Goal: Task Accomplishment & Management: Manage account settings

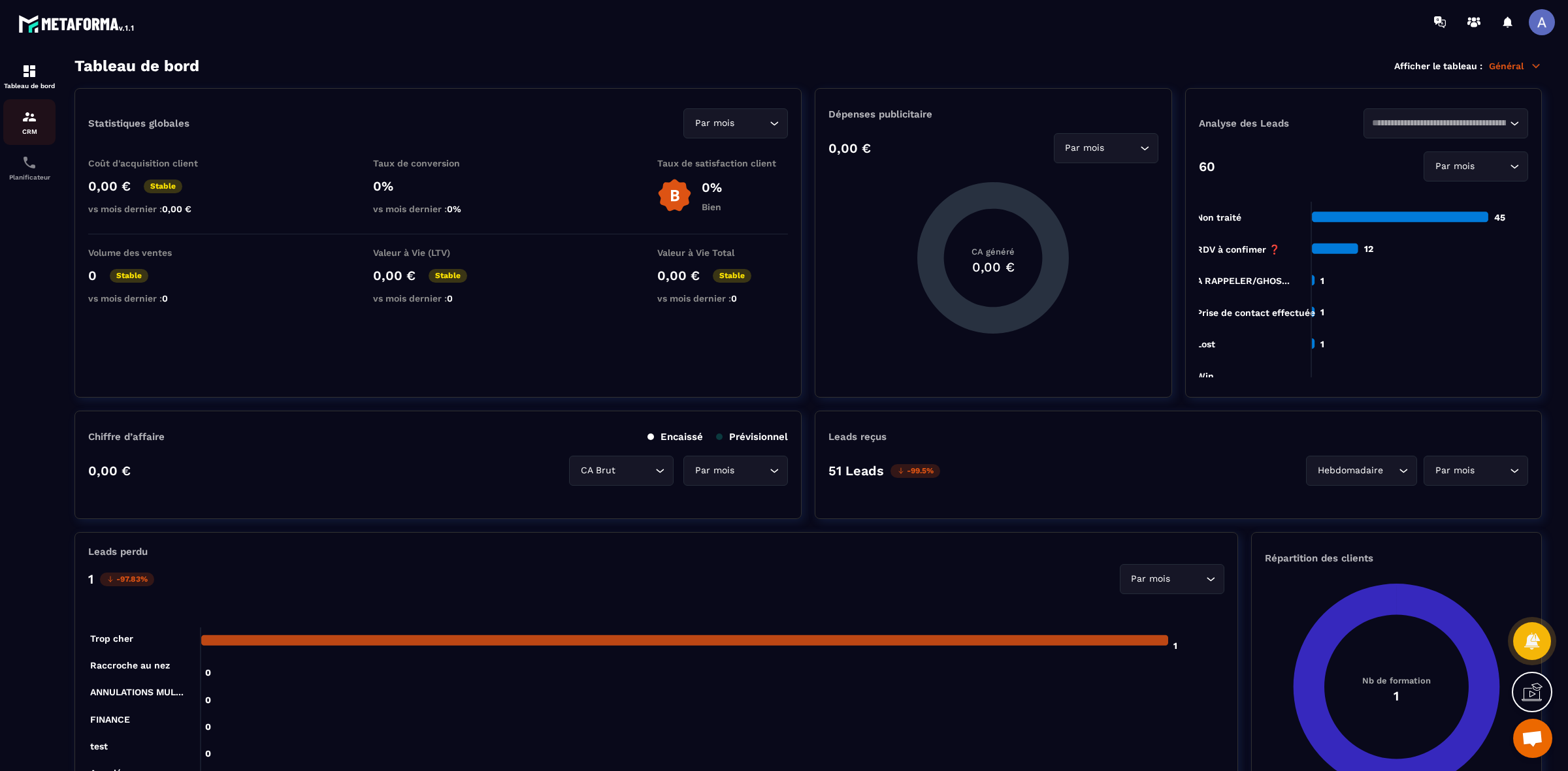
click at [20, 122] on div "CRM" at bounding box center [29, 122] width 52 height 26
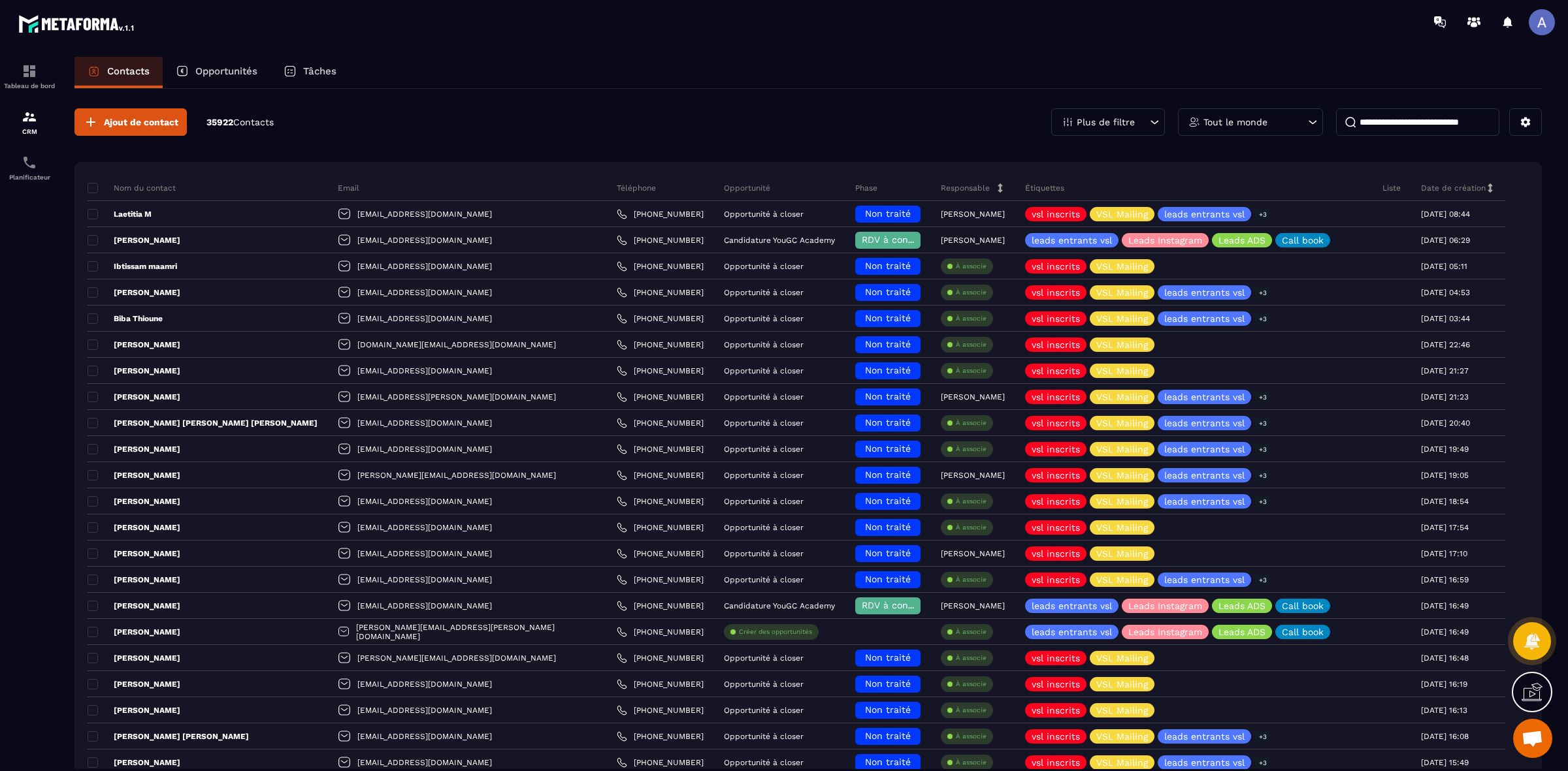
click at [242, 66] on div "Opportunités" at bounding box center [216, 72] width 108 height 31
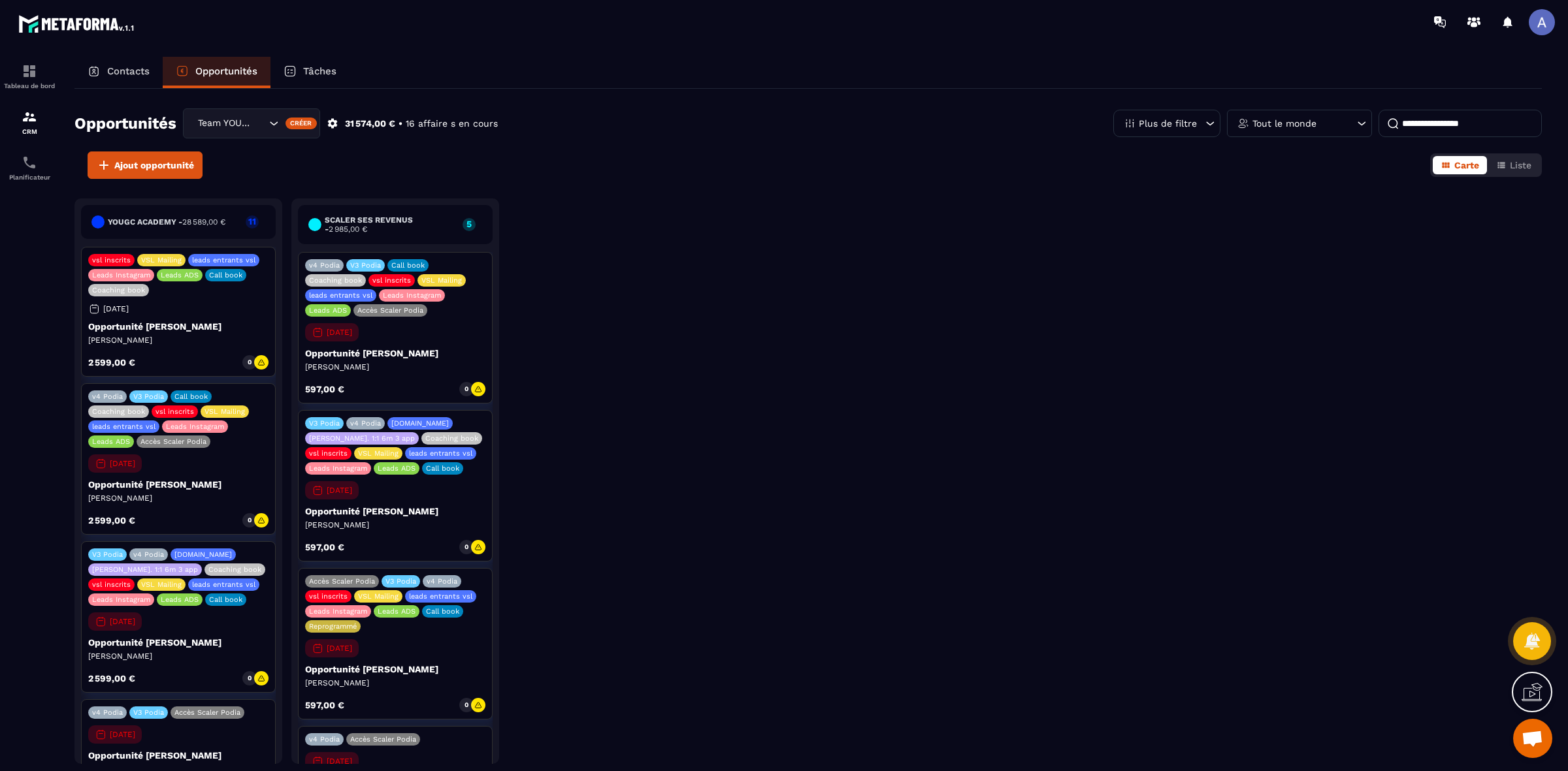
click at [1259, 121] on p "Tout le monde" at bounding box center [1284, 123] width 64 height 9
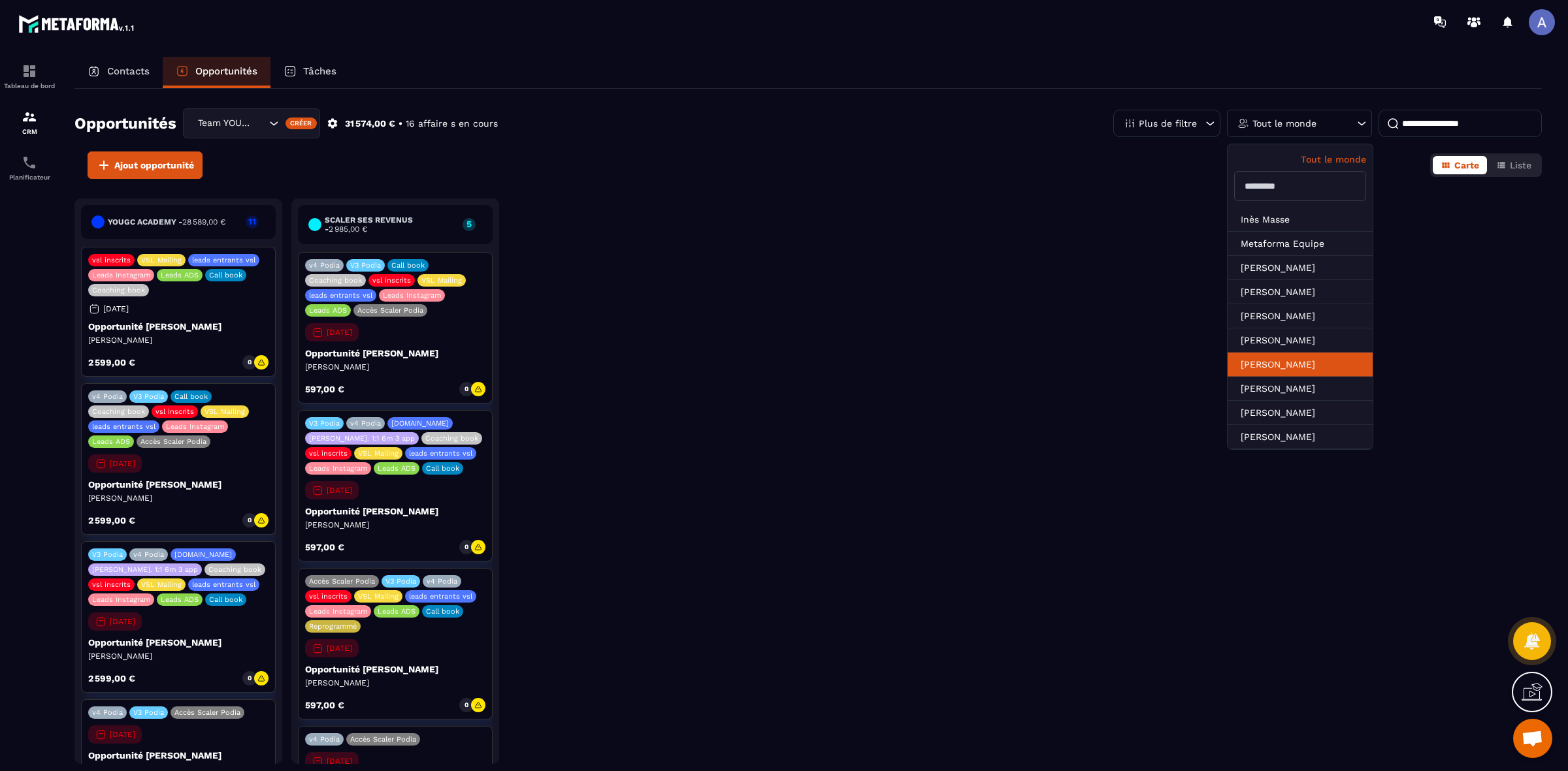
click at [1269, 376] on li "[PERSON_NAME]" at bounding box center [1299, 388] width 145 height 25
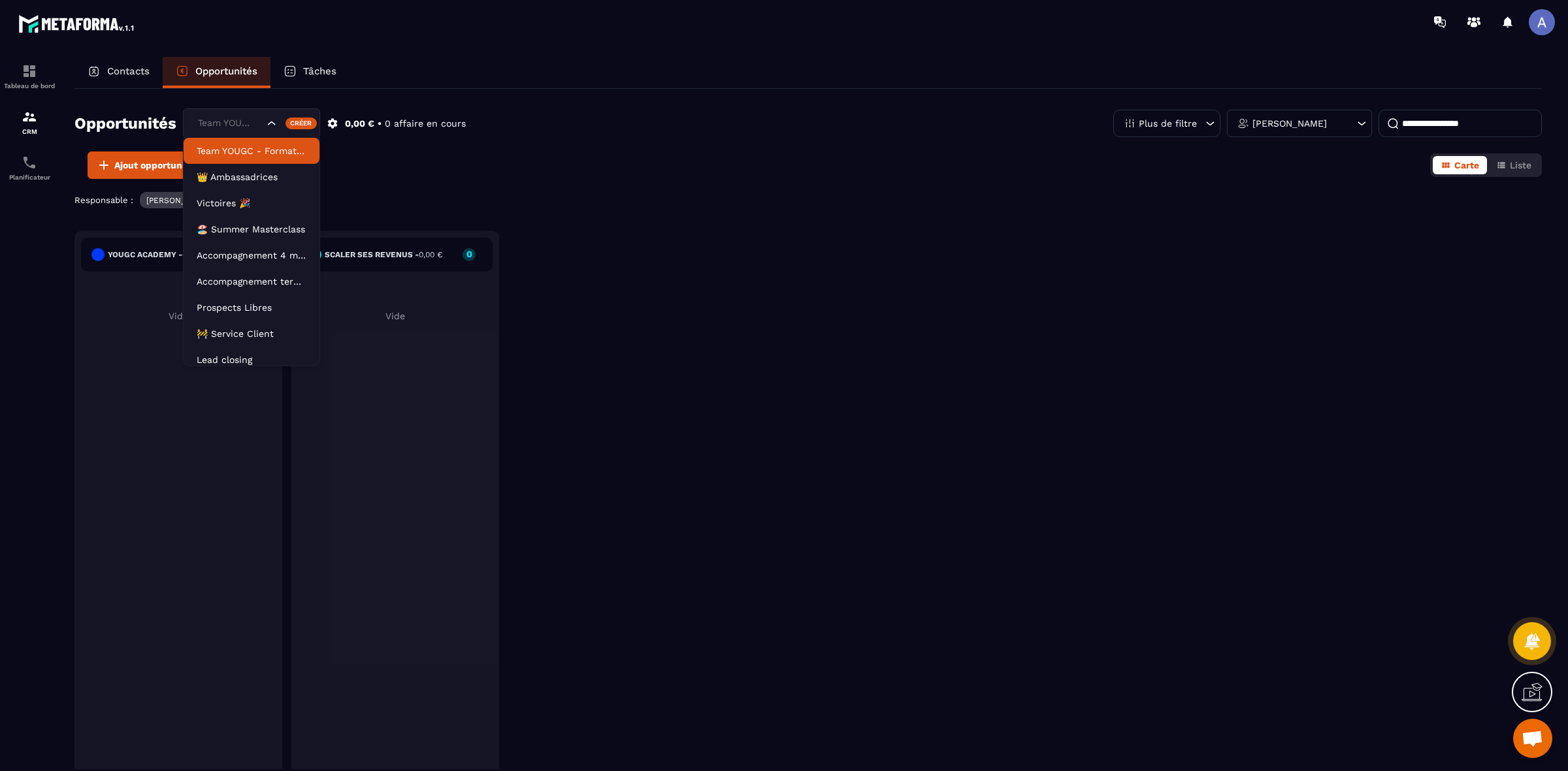
click at [266, 124] on icon "Search for option" at bounding box center [272, 123] width 13 height 13
click at [266, 266] on li "Accompagnement terminé" at bounding box center [251, 274] width 136 height 26
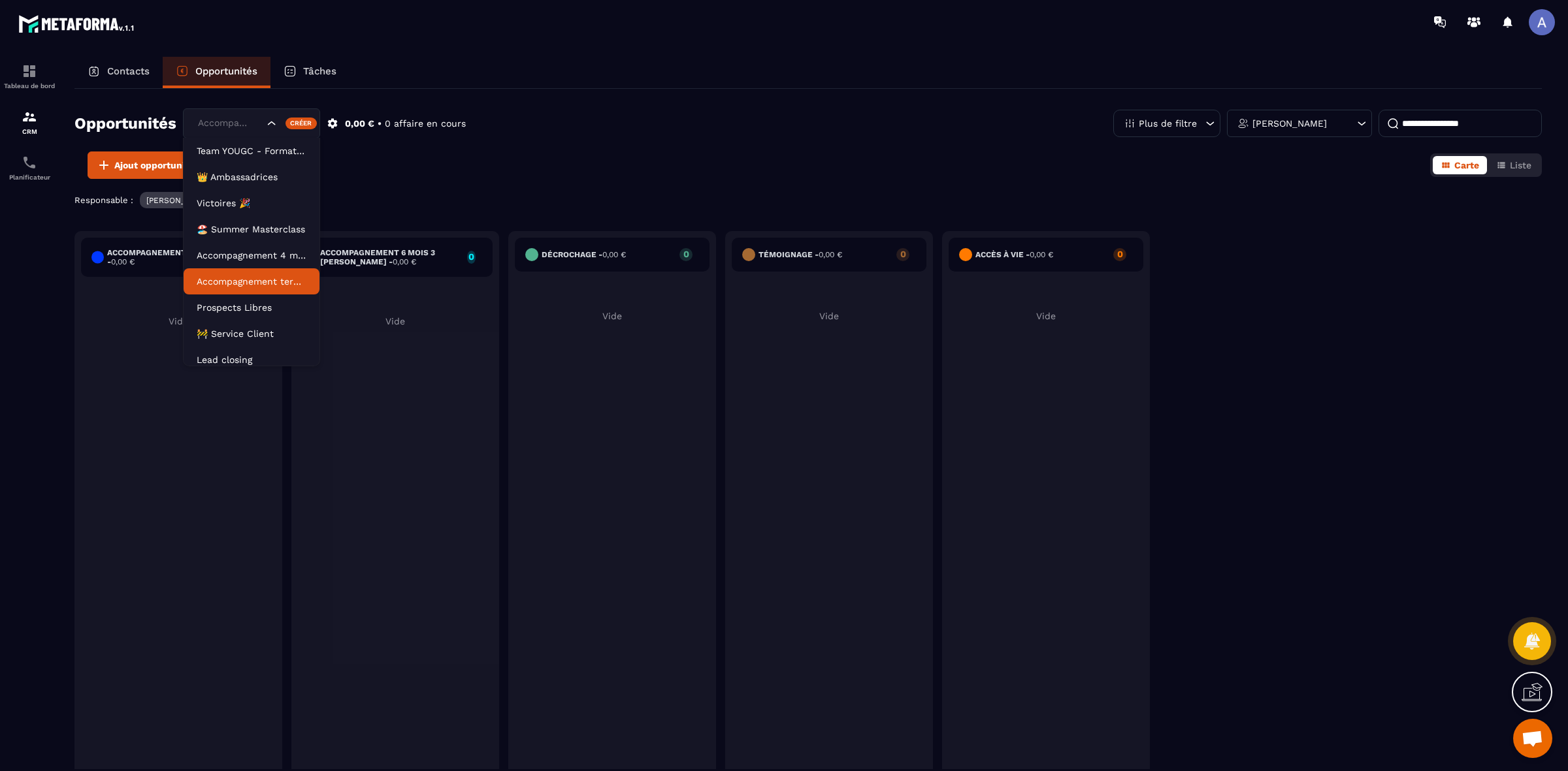
click at [272, 123] on icon "Search for option" at bounding box center [272, 123] width 13 height 13
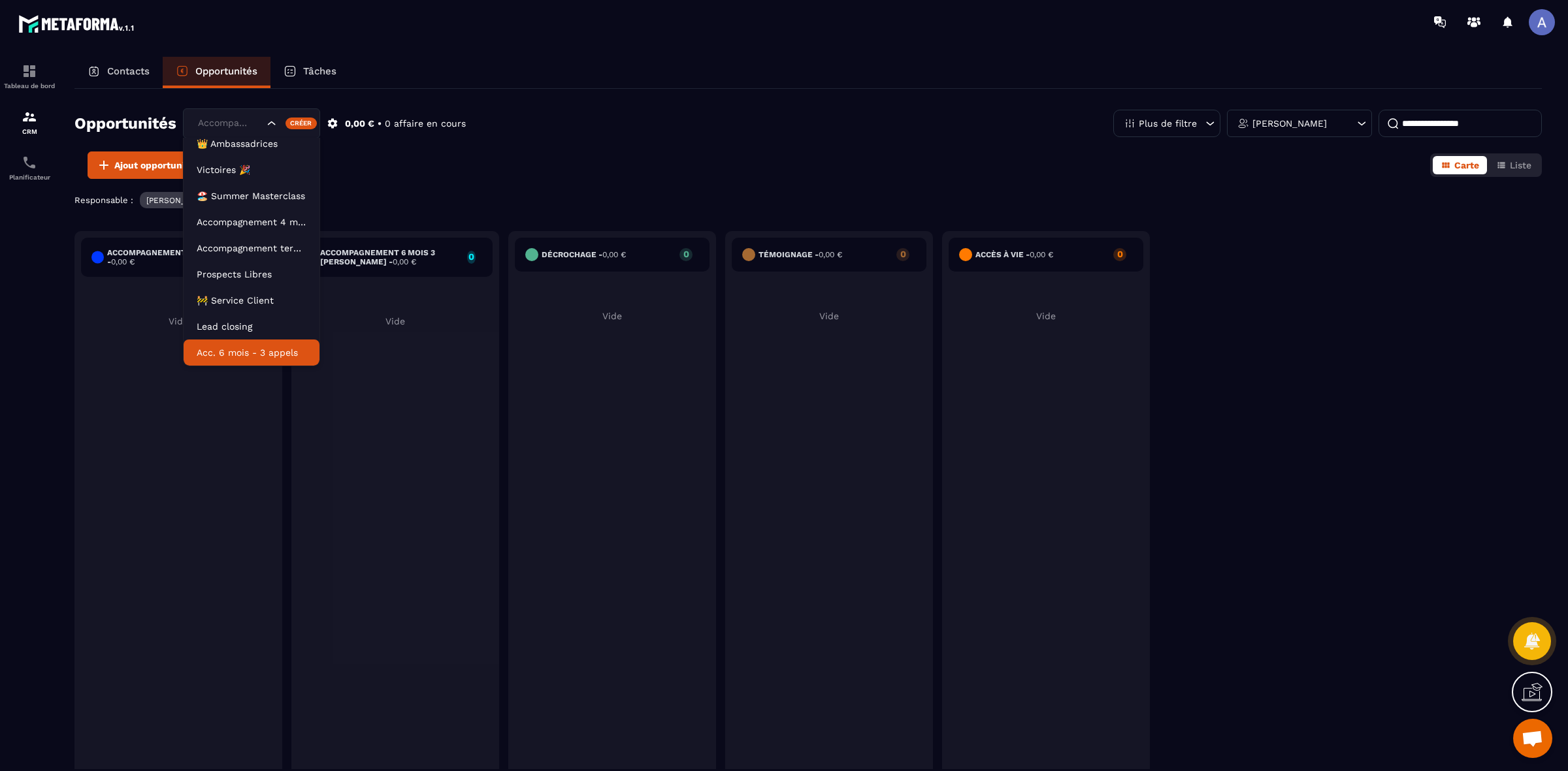
click at [240, 343] on li "Acc. 6 mois - 3 appels" at bounding box center [251, 353] width 136 height 26
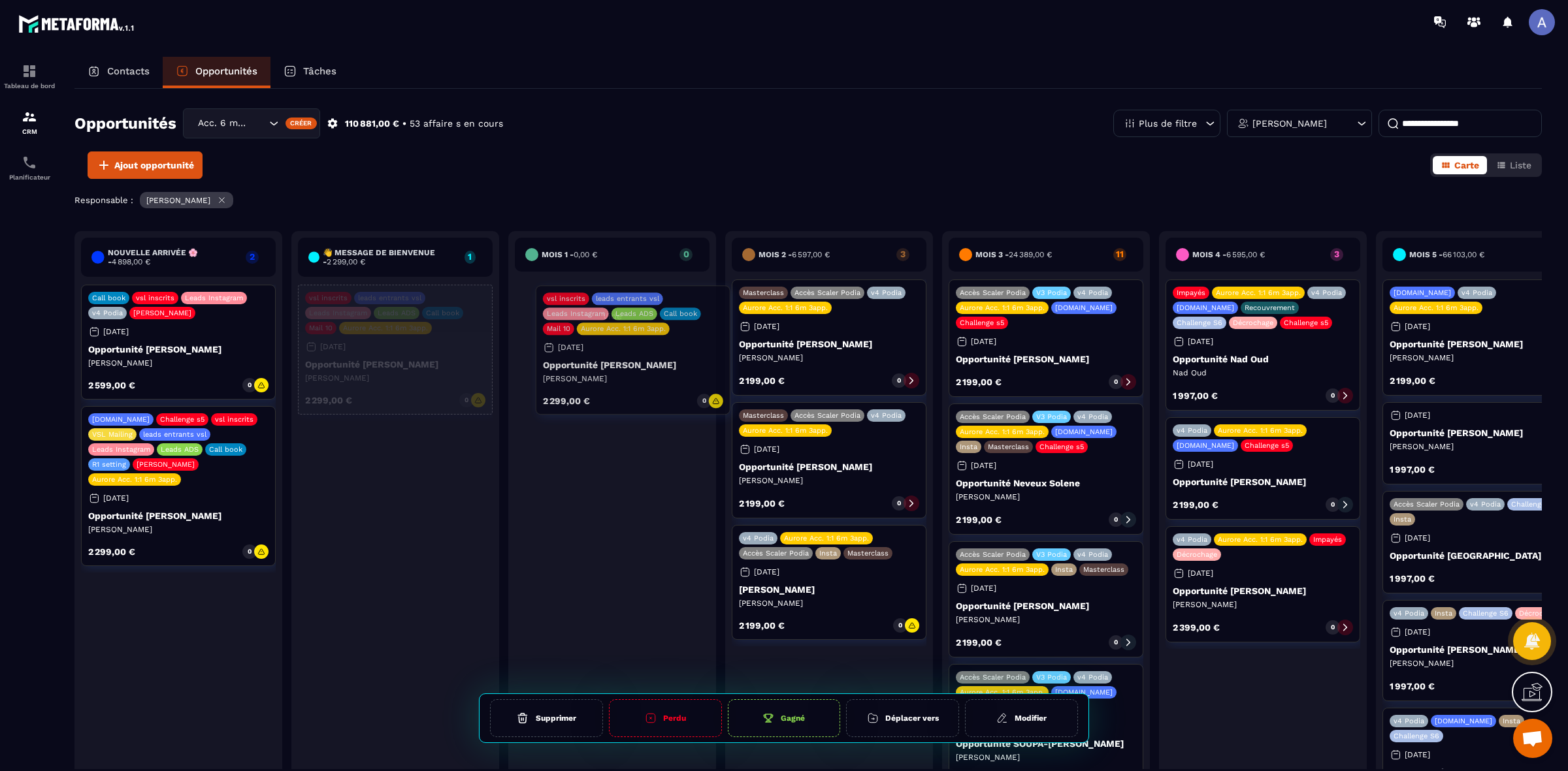
drag, startPoint x: 370, startPoint y: 355, endPoint x: 612, endPoint y: 356, distance: 242.0
click at [612, 356] on div "Nouvelle arrivée 🌸 - 4 898,00 € 2 Call book vsl inscrits Leads Instagram v4 Pod…" at bounding box center [1371, 518] width 2594 height 572
drag, startPoint x: 387, startPoint y: 346, endPoint x: 612, endPoint y: 344, distance: 225.0
click at [612, 344] on div "Nouvelle arrivée 🌸 - 4 898,00 € 2 Call book vsl inscrits Leads Instagram v4 Pod…" at bounding box center [1371, 518] width 2594 height 572
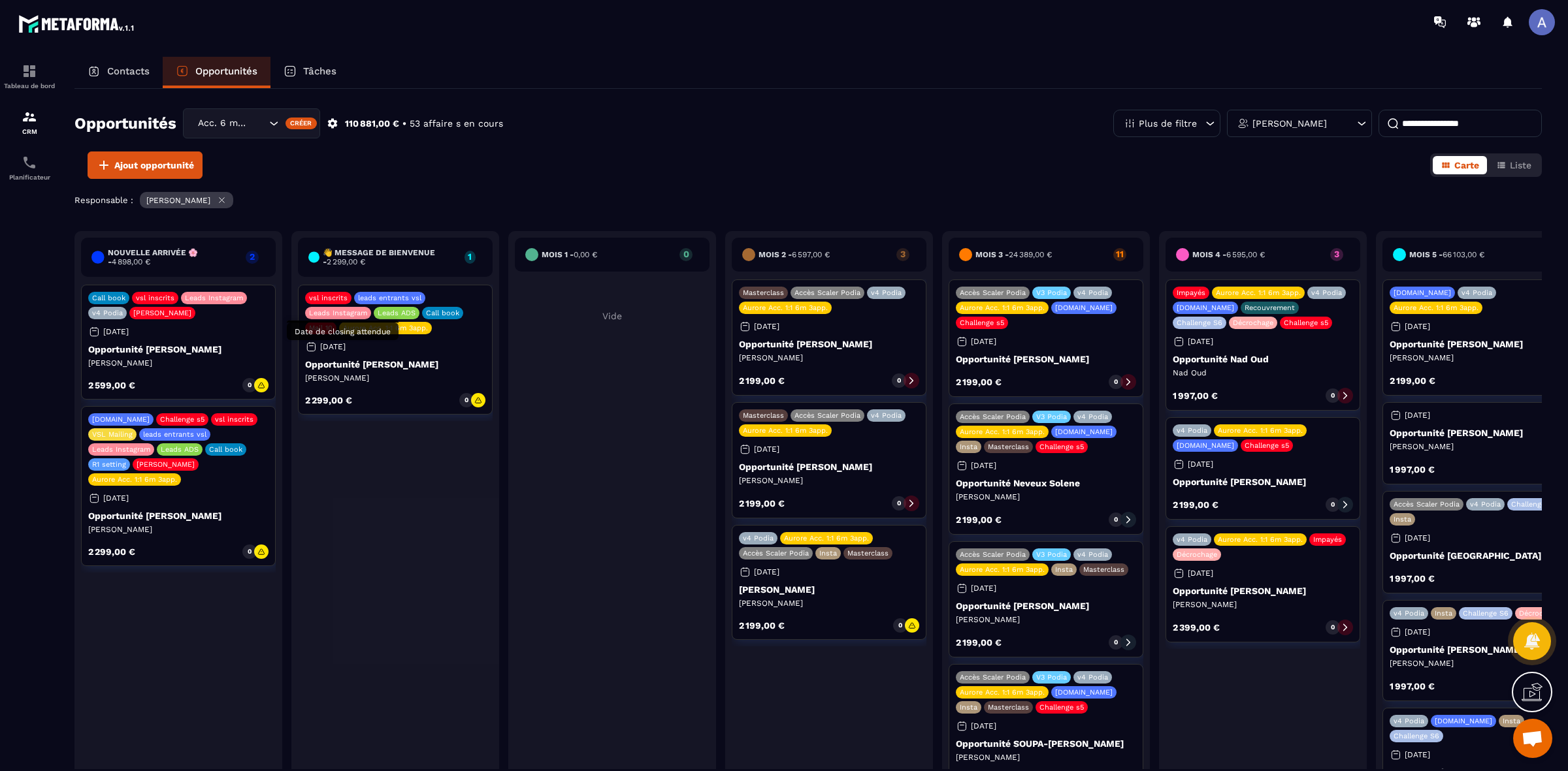
click at [346, 346] on p "[DATE]" at bounding box center [333, 346] width 26 height 9
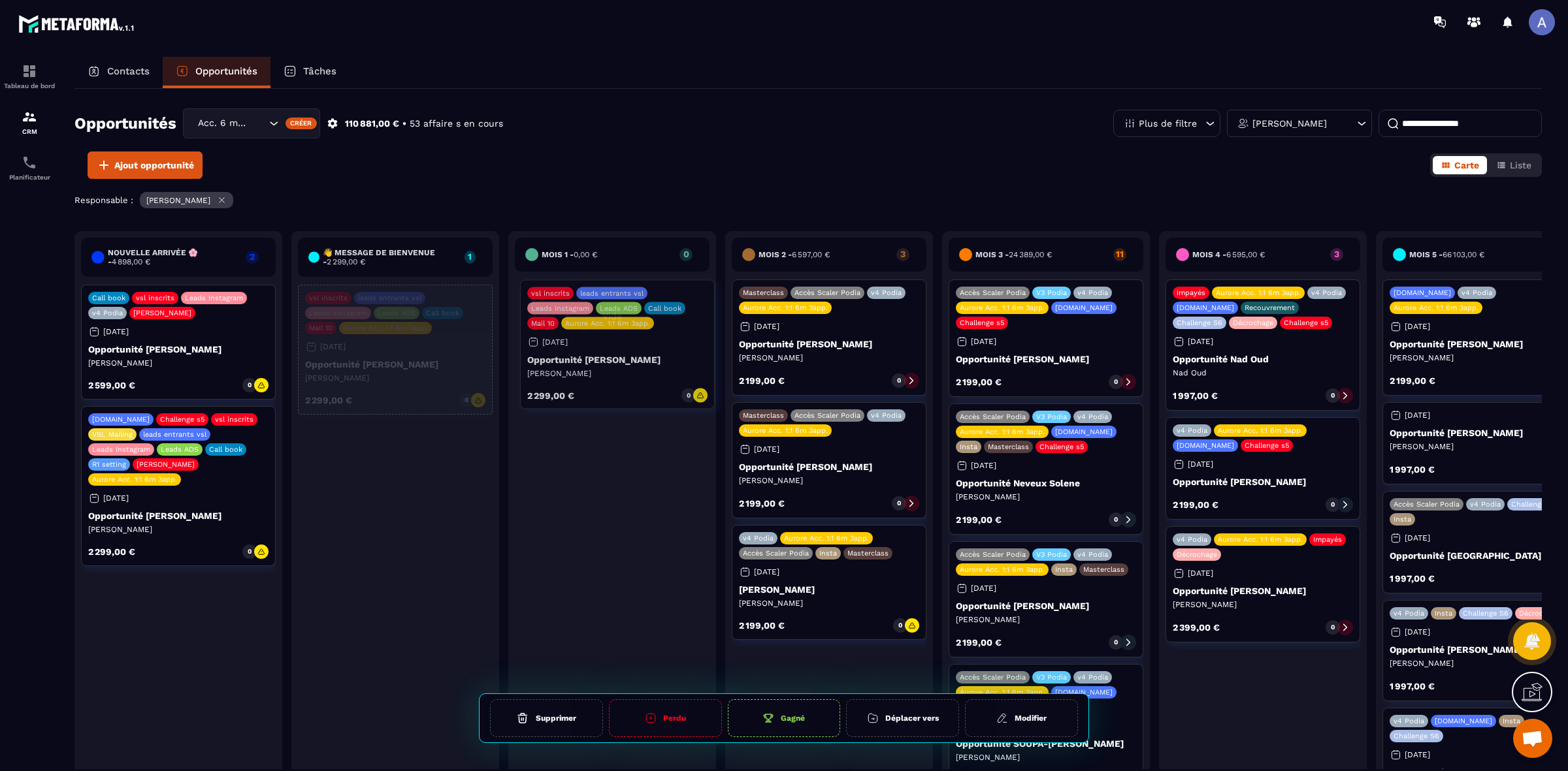
drag, startPoint x: 428, startPoint y: 363, endPoint x: 651, endPoint y: 358, distance: 223.1
click at [651, 358] on div "Nouvelle arrivée 🌸 - 4 898,00 € 2 Call book vsl inscrits Leads Instagram v4 Pod…" at bounding box center [1371, 518] width 2594 height 572
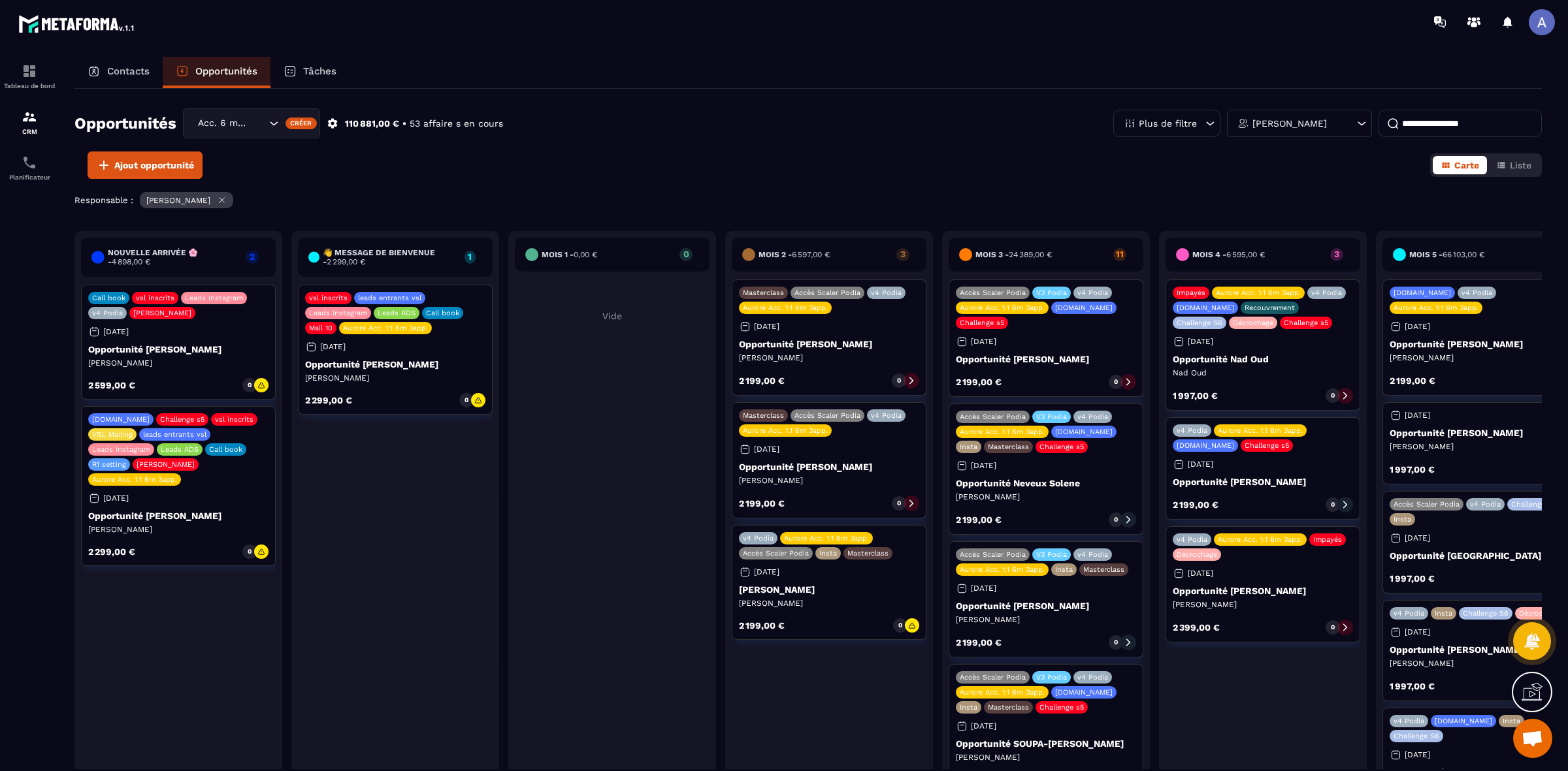
click at [441, 360] on p "Opportunité [PERSON_NAME]" at bounding box center [396, 364] width 181 height 10
